Goal: Information Seeking & Learning: Learn about a topic

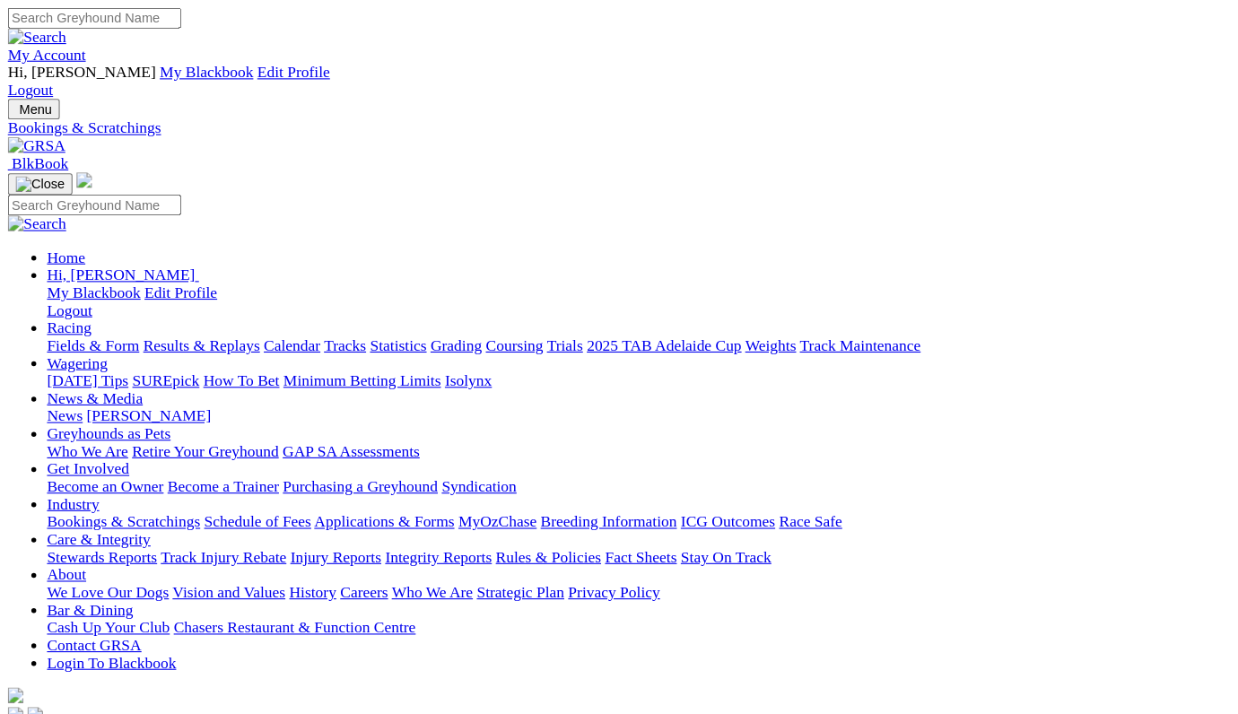
click at [83, 309] on link "Fields & Form" at bounding box center [85, 316] width 84 height 15
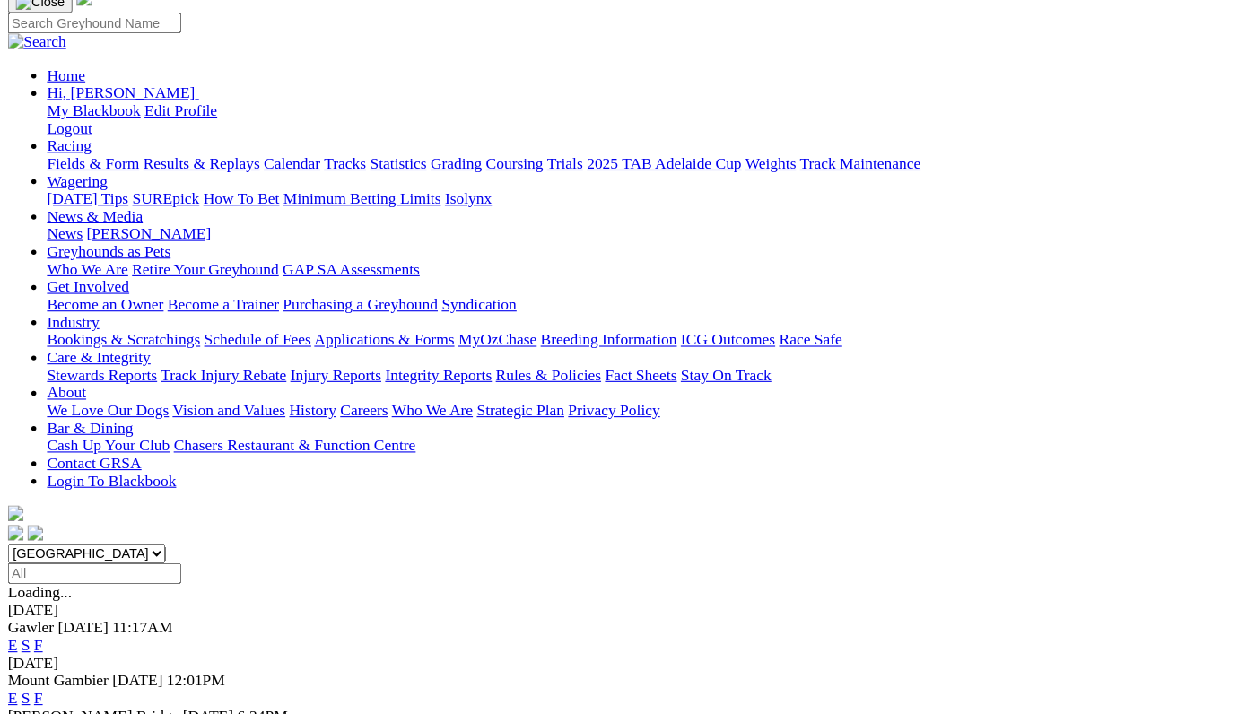
scroll to position [167, 0]
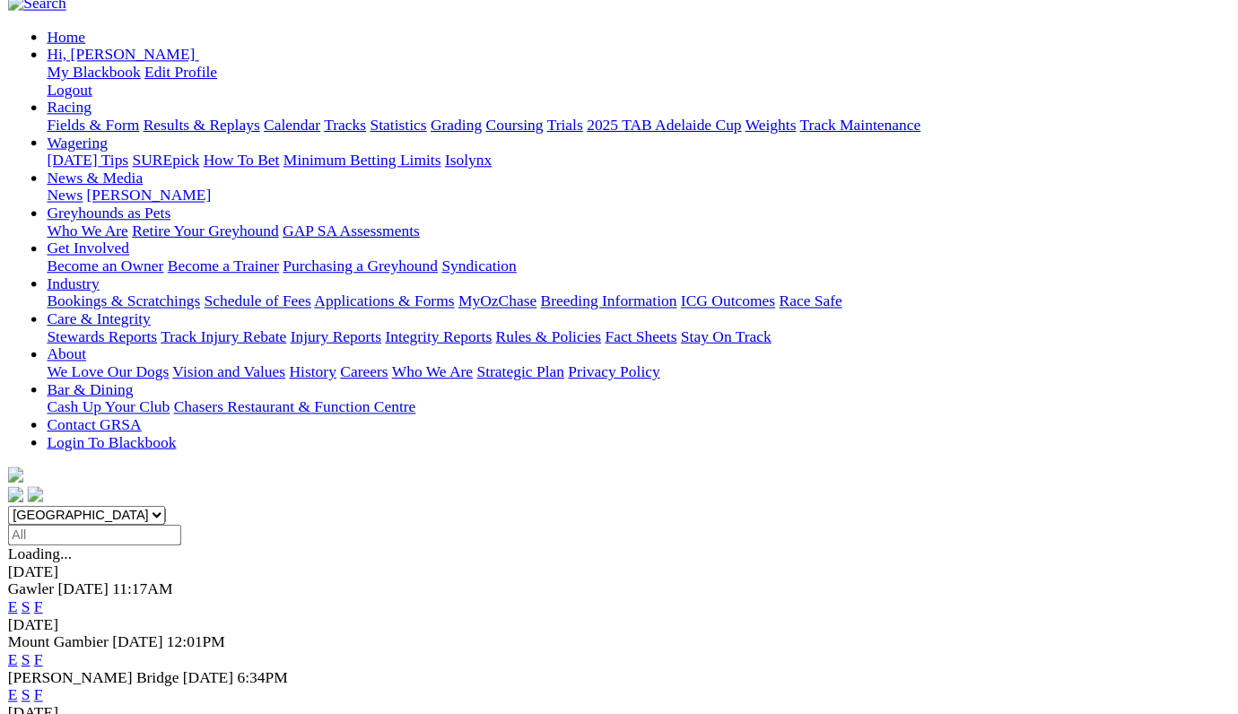
click at [39, 712] on link "F" at bounding box center [35, 719] width 8 height 15
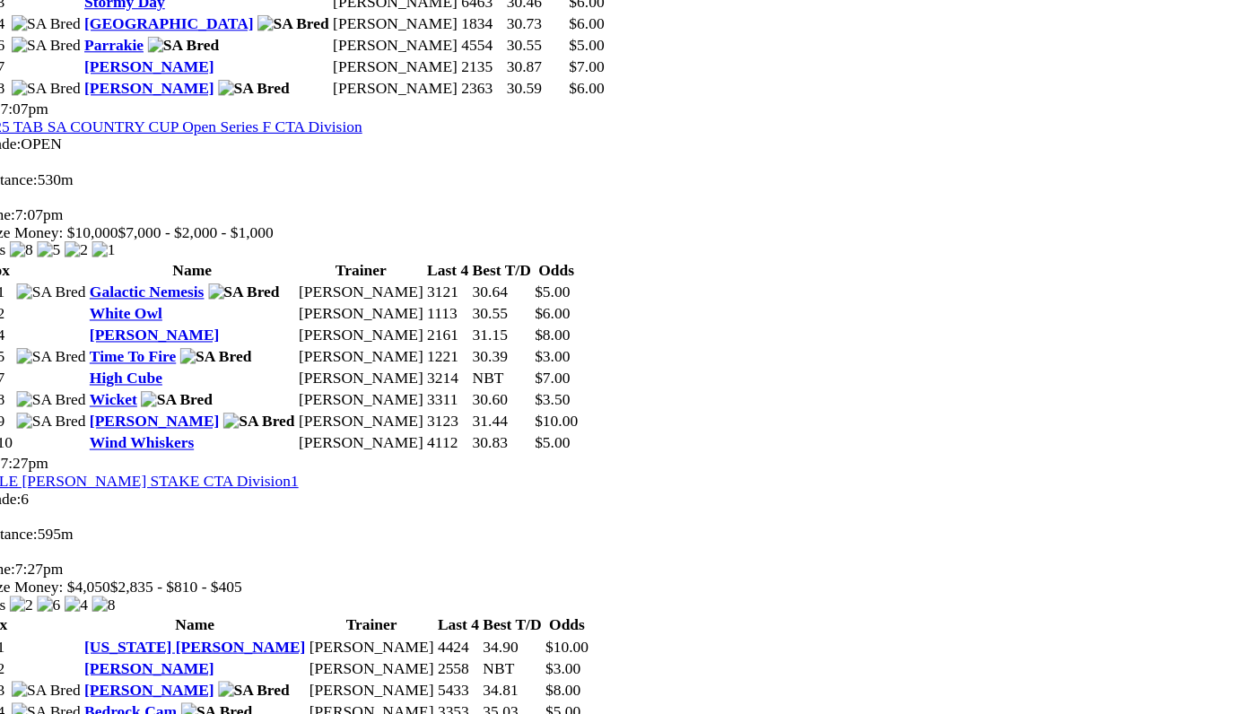
scroll to position [1212, 0]
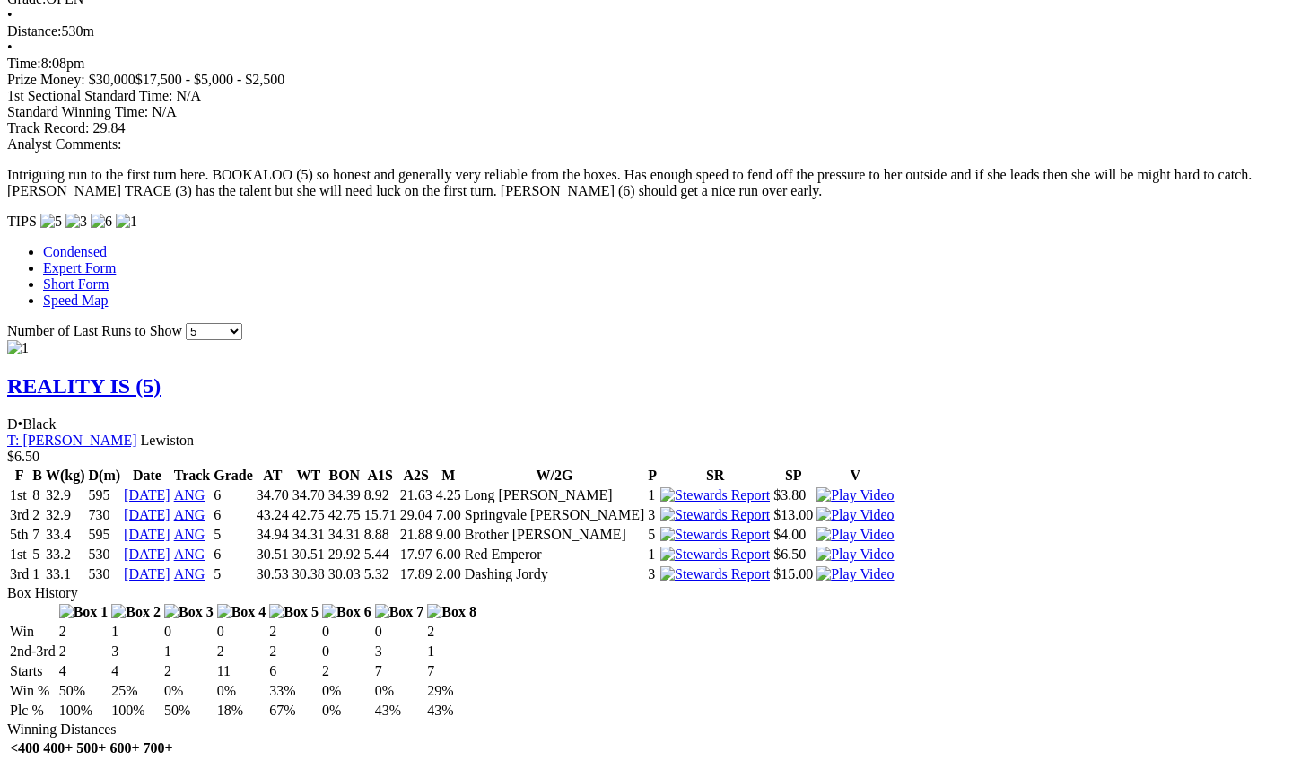
scroll to position [1915, 4]
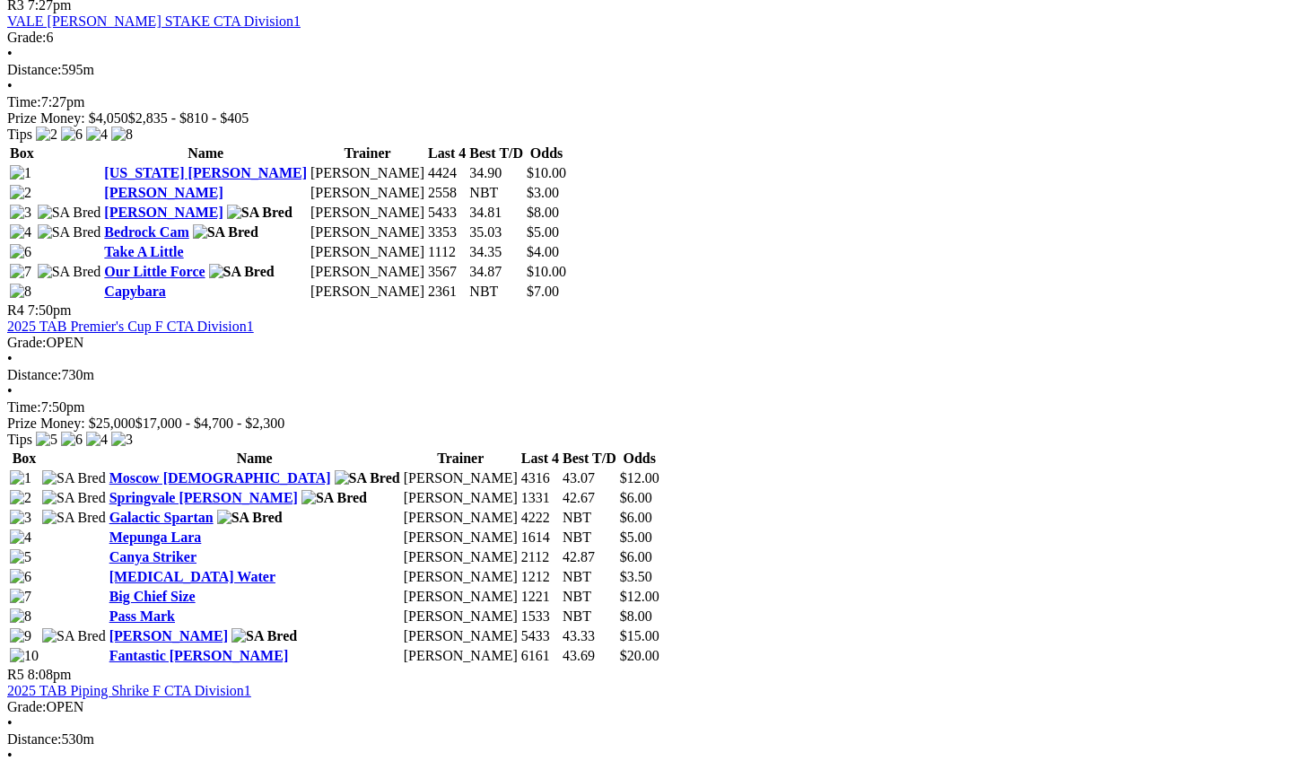
scroll to position [1667, 1]
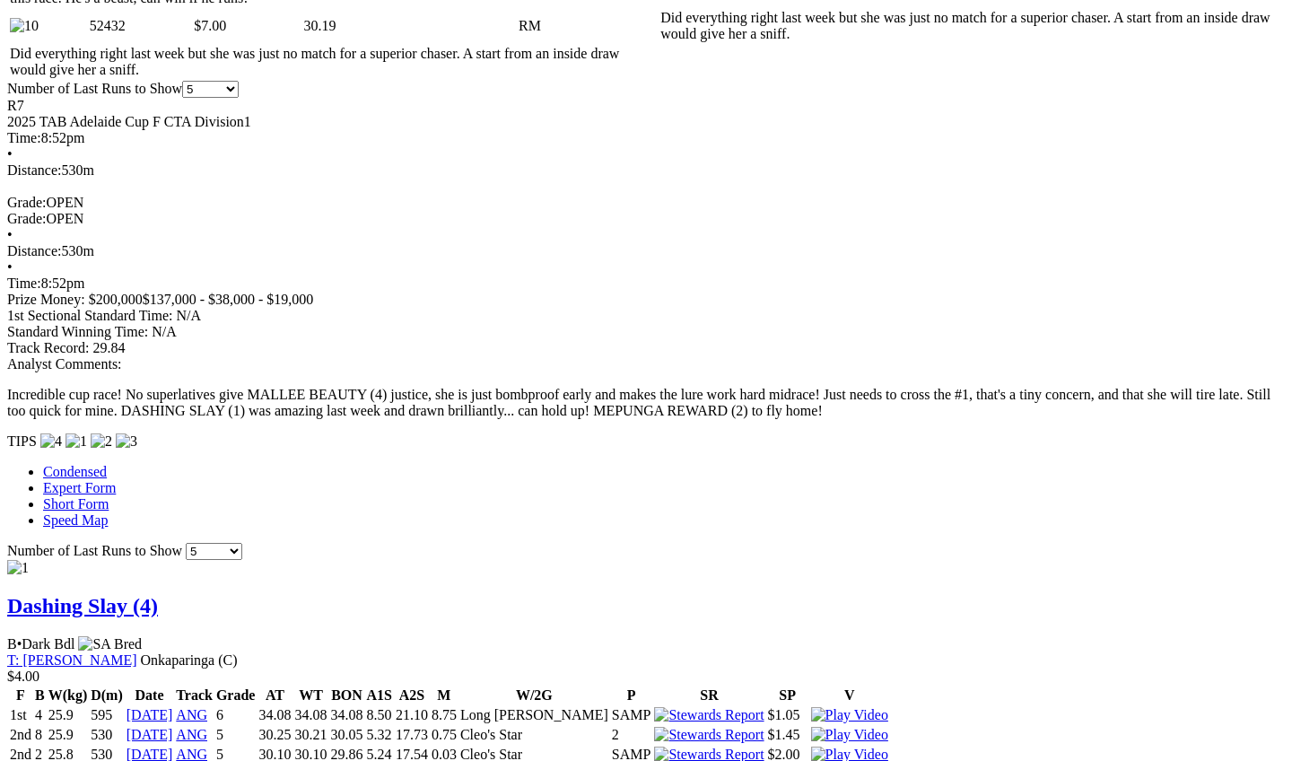
scroll to position [1713, 45]
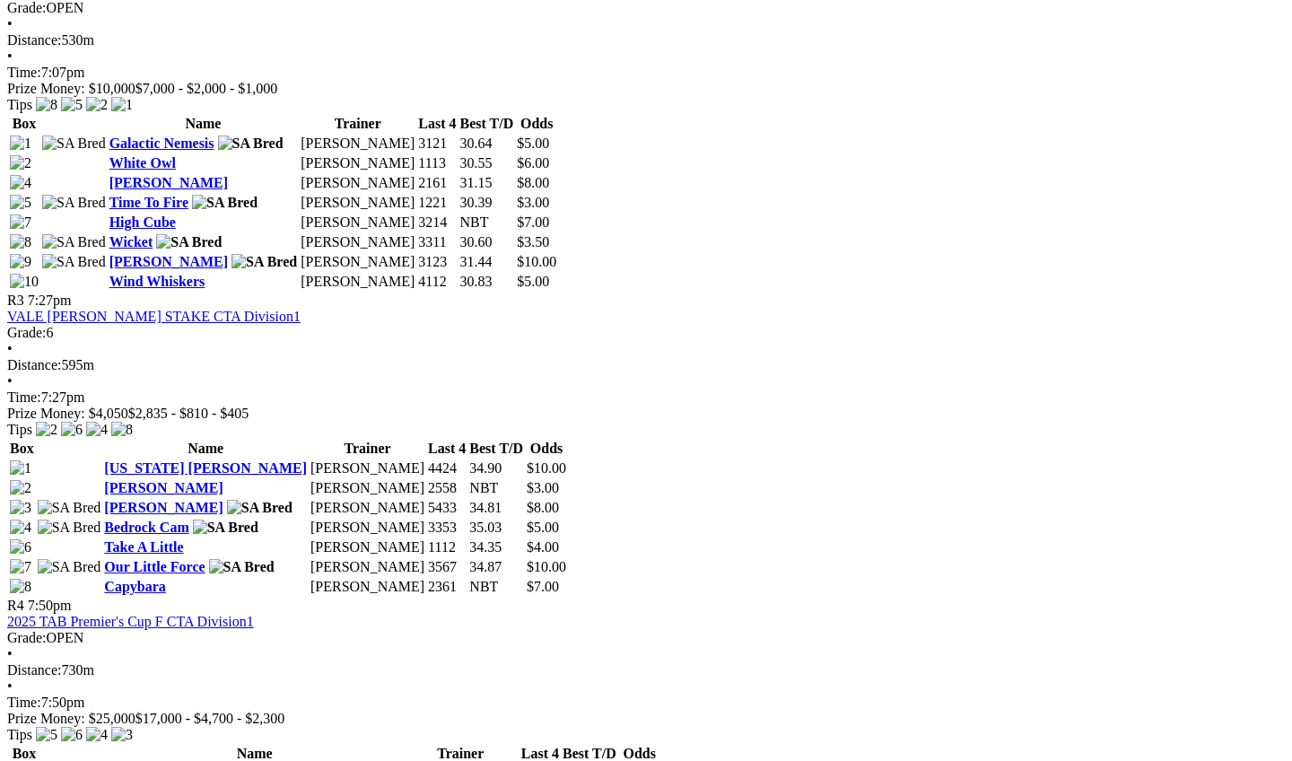
scroll to position [1369, 0]
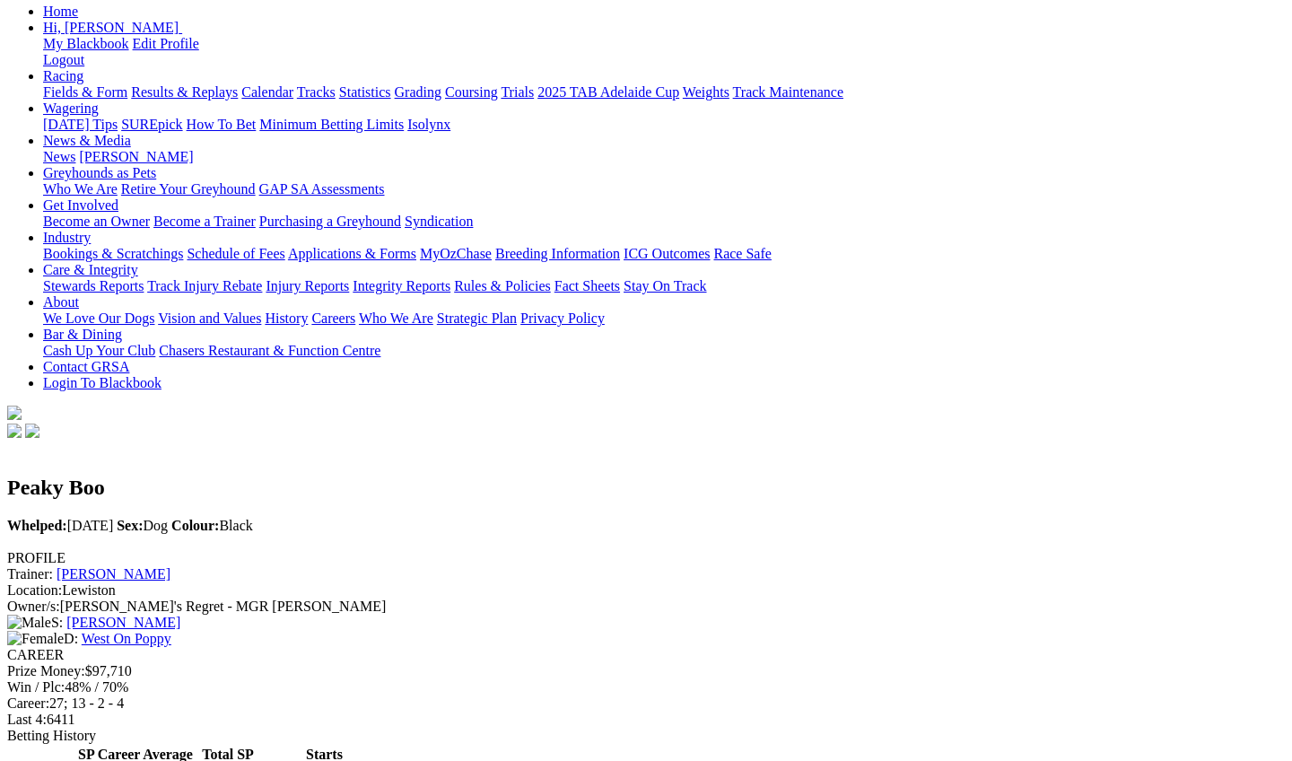
scroll to position [226, 0]
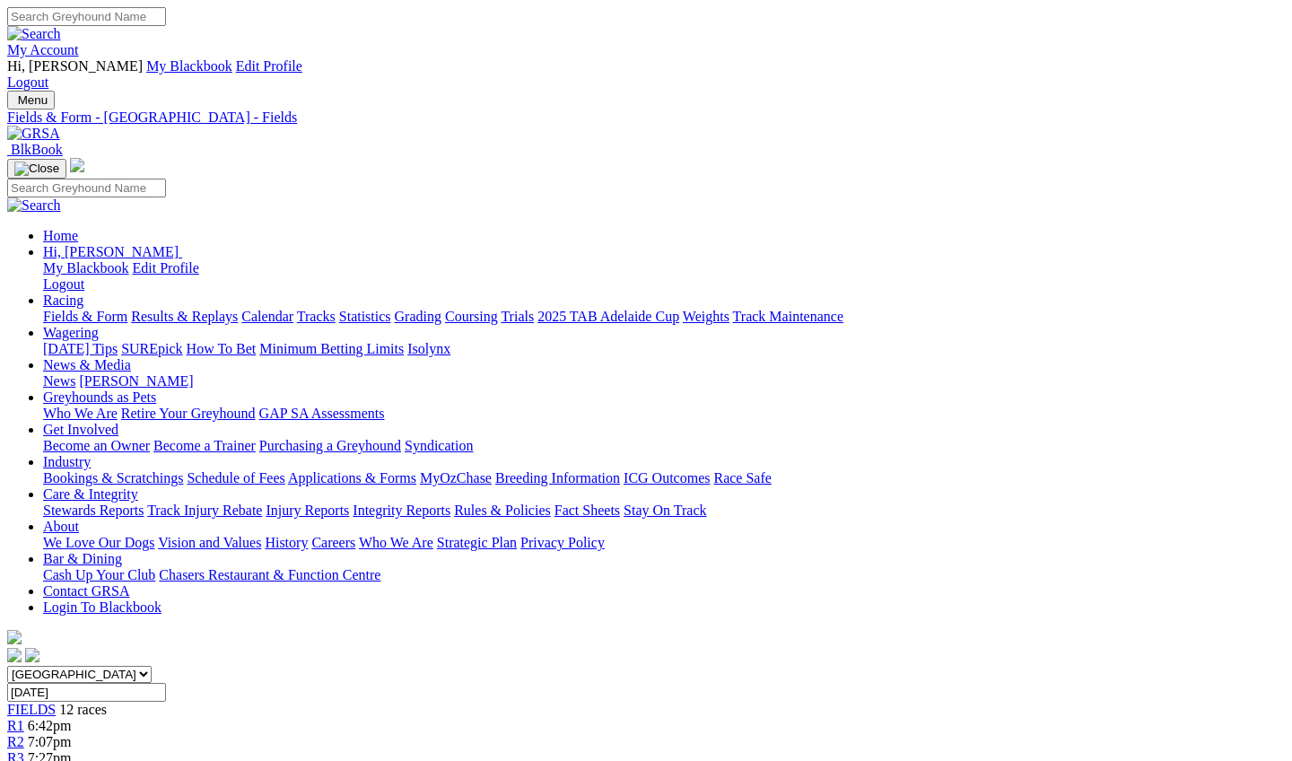
click at [66, 309] on link "Fields & Form" at bounding box center [85, 316] width 84 height 15
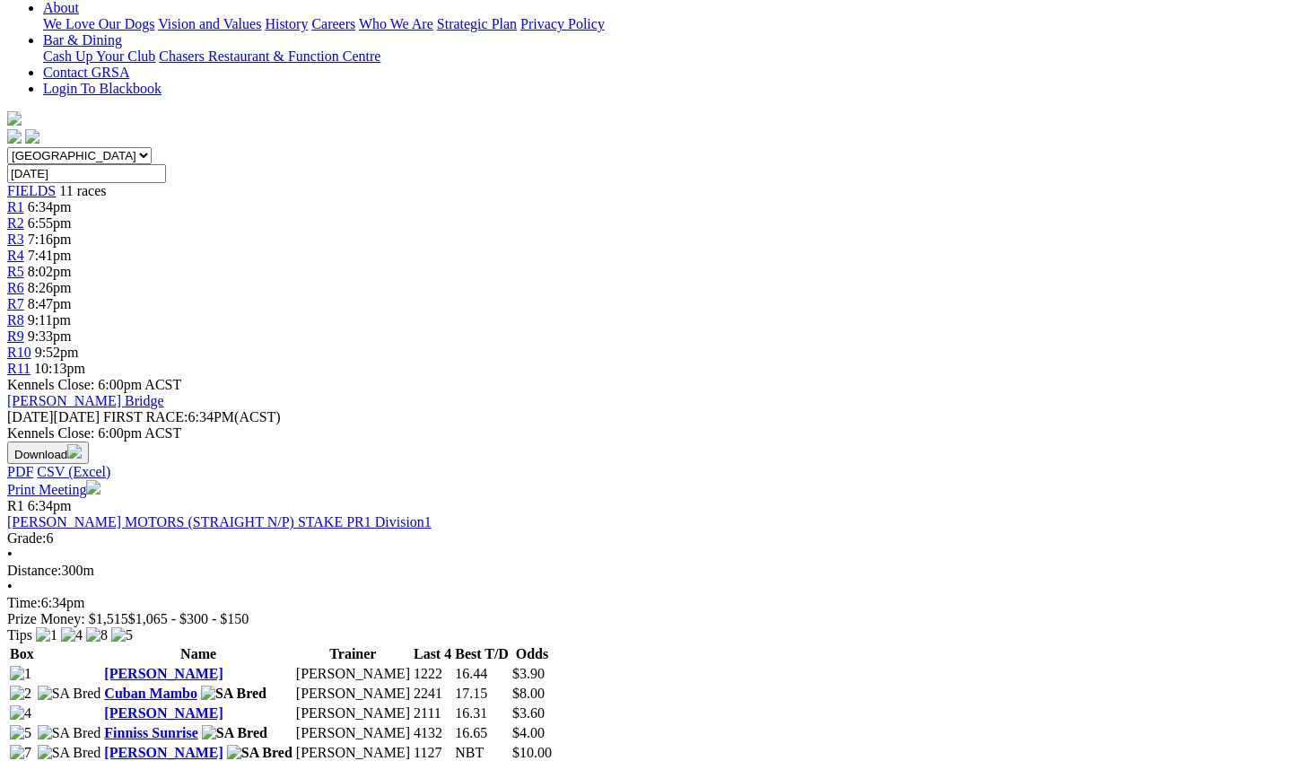
scroll to position [523, 0]
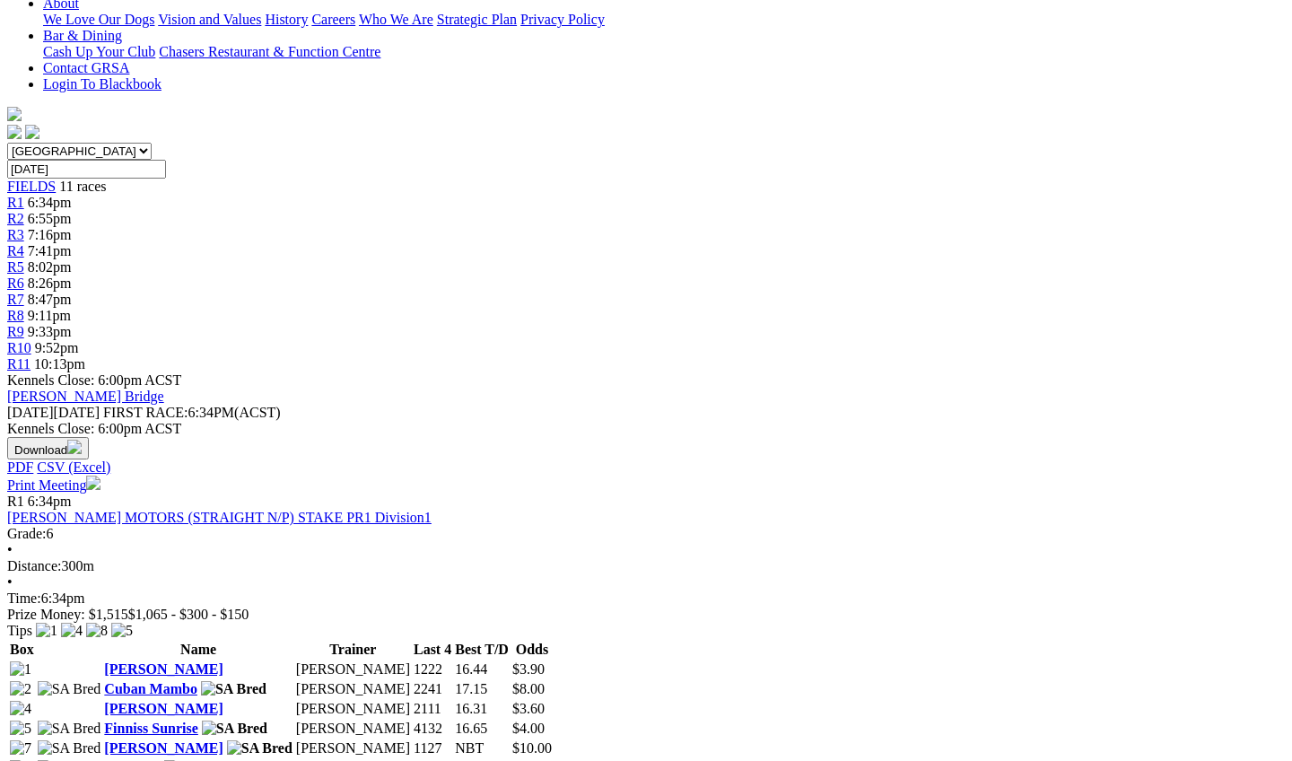
click at [160, 760] on link "Outshine" at bounding box center [132, 767] width 56 height 15
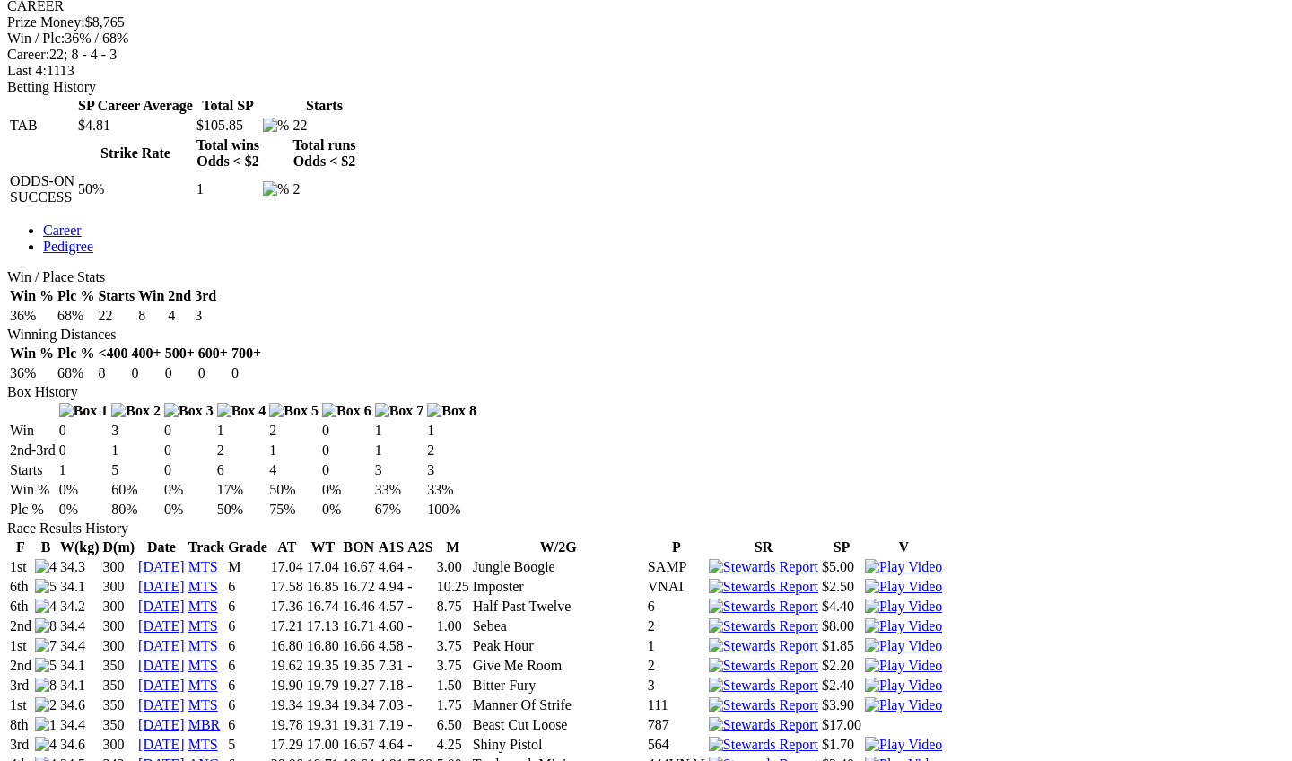
scroll to position [875, 0]
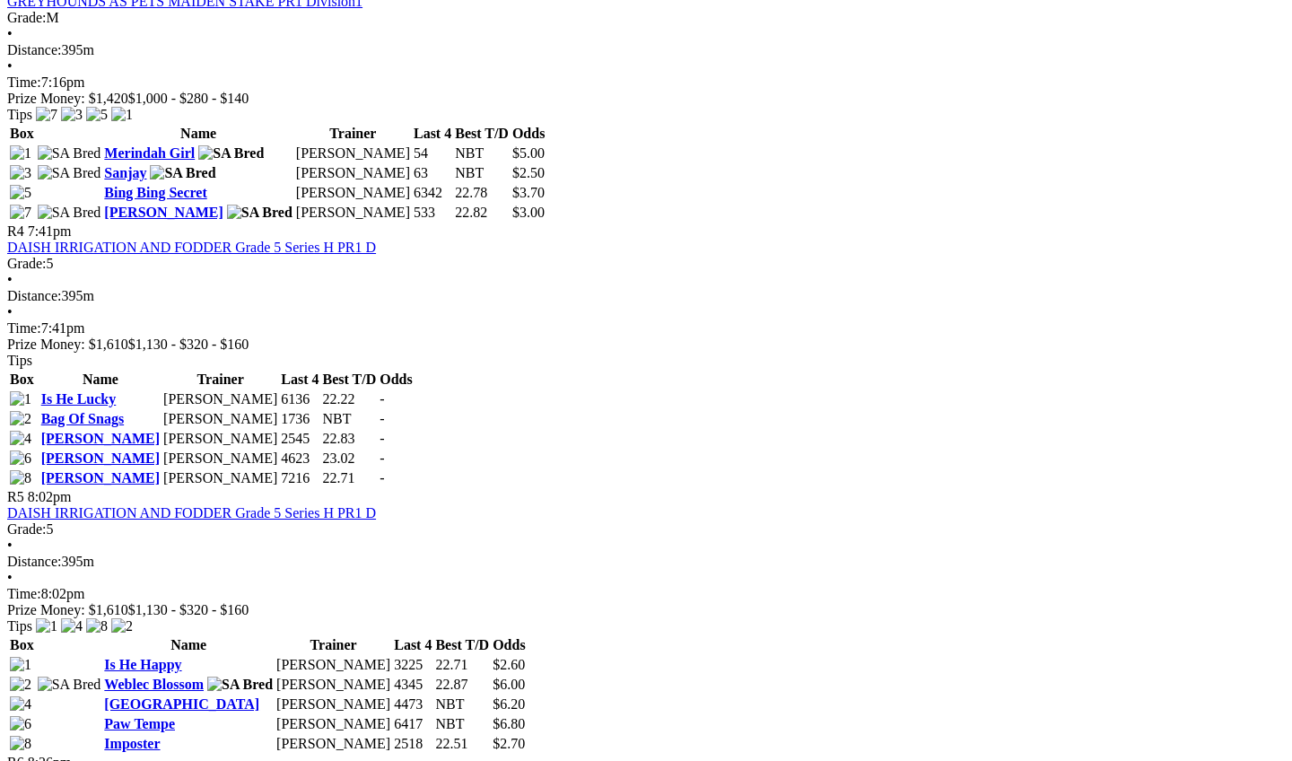
scroll to position [1664, 4]
